Goal: Task Accomplishment & Management: Manage account settings

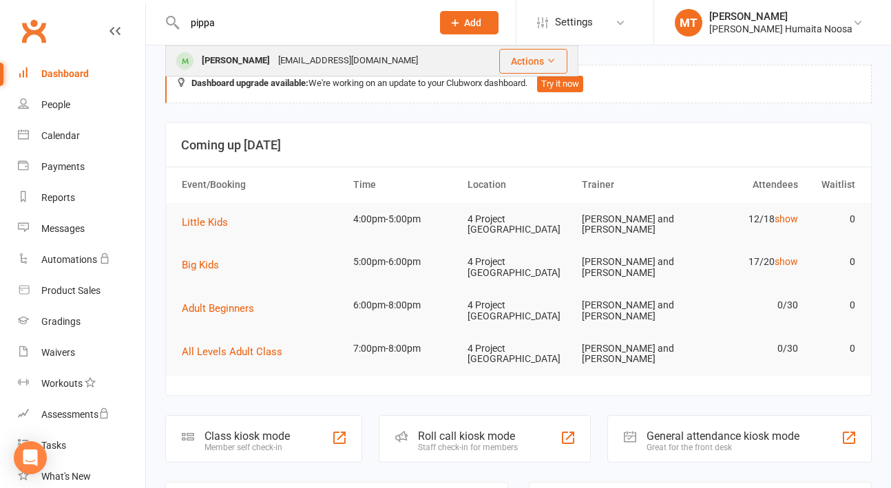
type input "pippa"
click at [245, 53] on div "[PERSON_NAME]" at bounding box center [236, 61] width 76 height 20
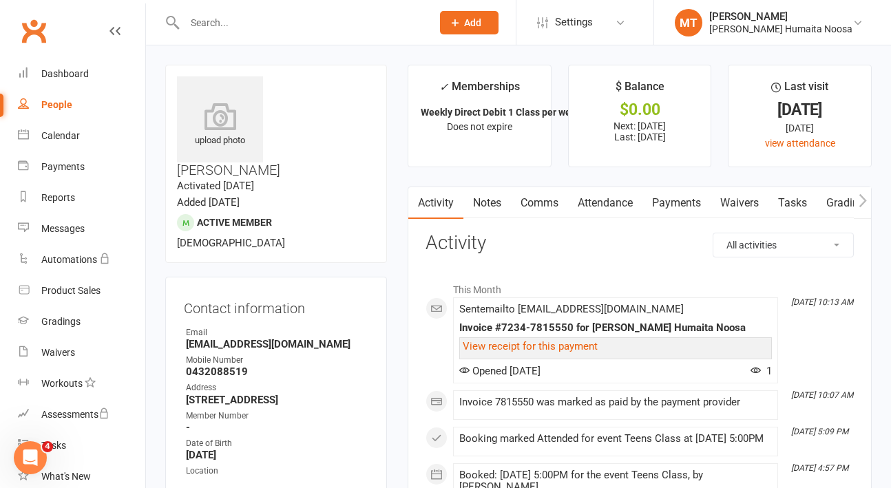
click at [674, 194] on link "Payments" at bounding box center [677, 203] width 68 height 32
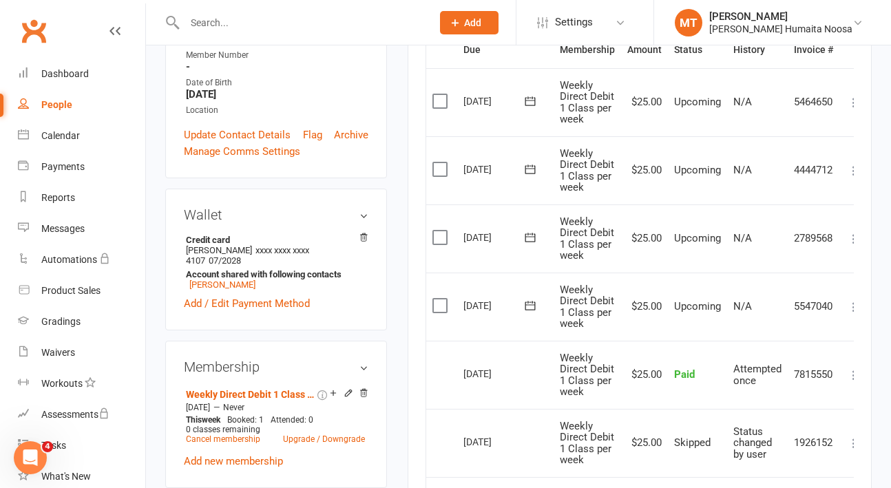
scroll to position [364, 0]
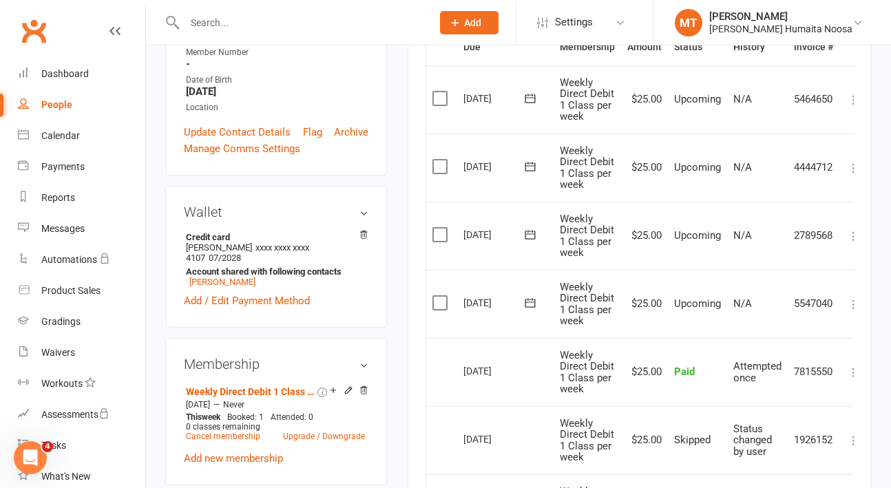
click at [436, 304] on label at bounding box center [441, 303] width 19 height 14
click at [436, 296] on input "checkbox" at bounding box center [436, 296] width 9 height 0
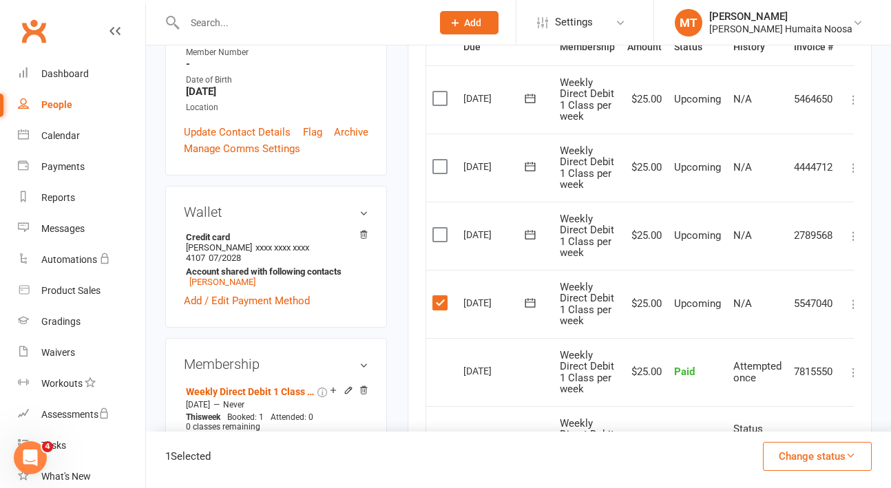
click at [802, 448] on button "Change status" at bounding box center [817, 456] width 109 height 29
click at [760, 417] on link "Skipped" at bounding box center [803, 420] width 136 height 28
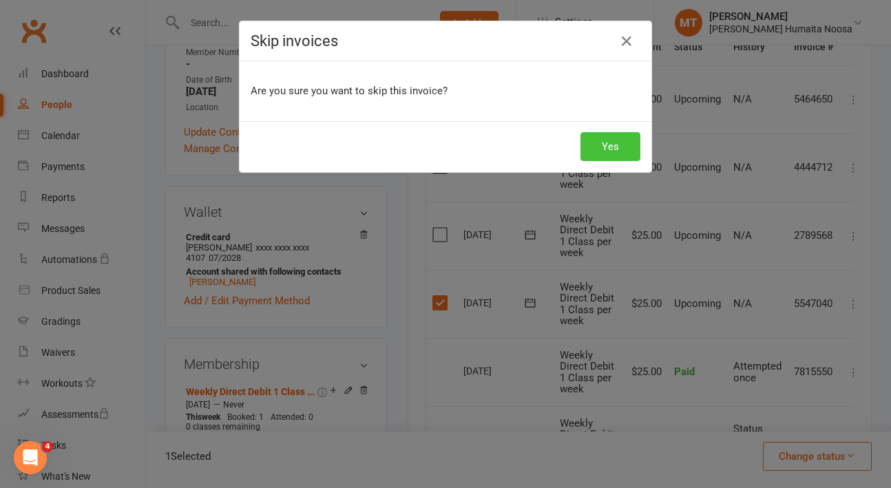
click at [602, 150] on button "Yes" at bounding box center [611, 146] width 60 height 29
